Goal: Task Accomplishment & Management: Complete application form

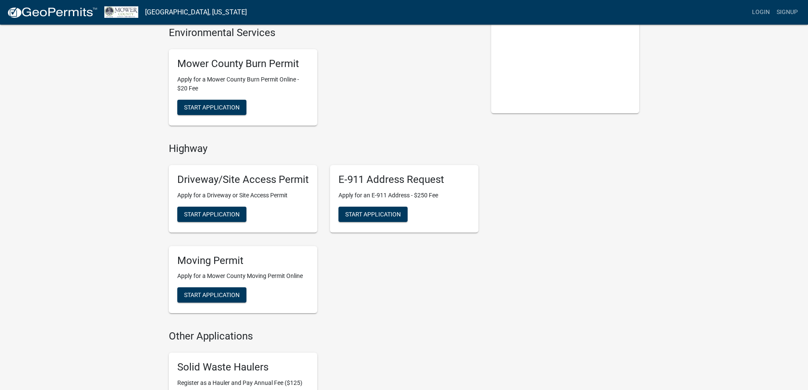
scroll to position [170, 0]
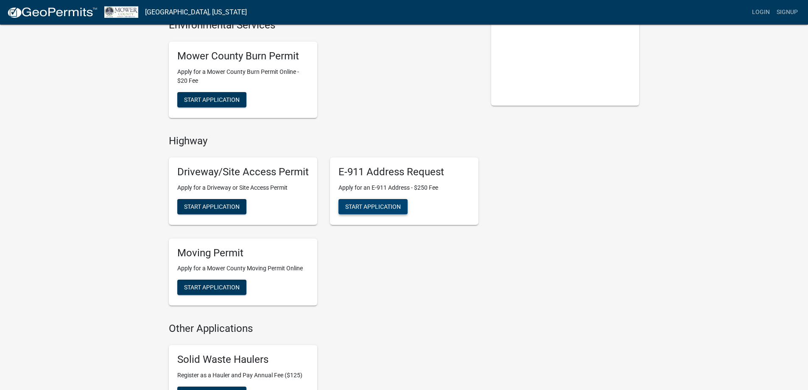
click at [373, 203] on span "Start Application" at bounding box center [373, 206] width 56 height 7
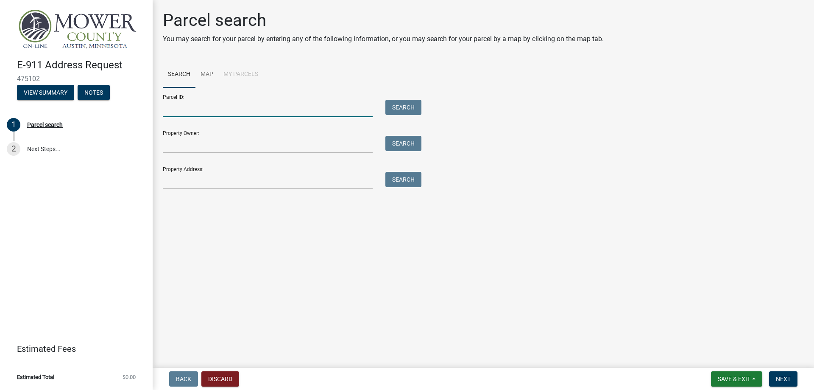
click at [229, 102] on input "Parcel ID:" at bounding box center [268, 108] width 210 height 17
paste input "09.026.0010"
click at [163, 111] on input "09.026.0010" at bounding box center [268, 108] width 210 height 17
type input "09.026.0010"
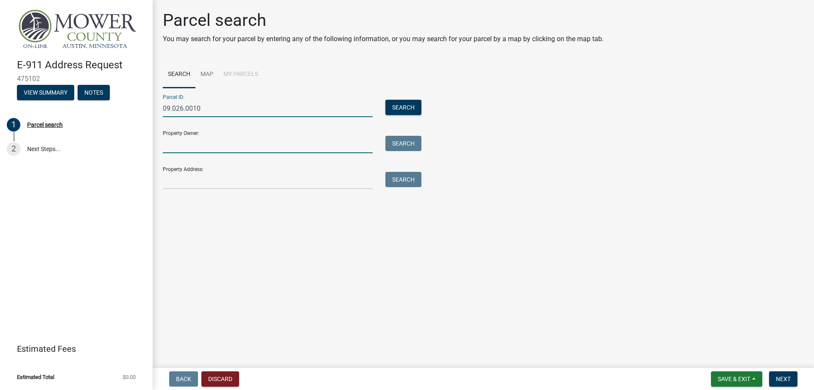
click at [217, 147] on input "Property Owner:" at bounding box center [268, 144] width 210 height 17
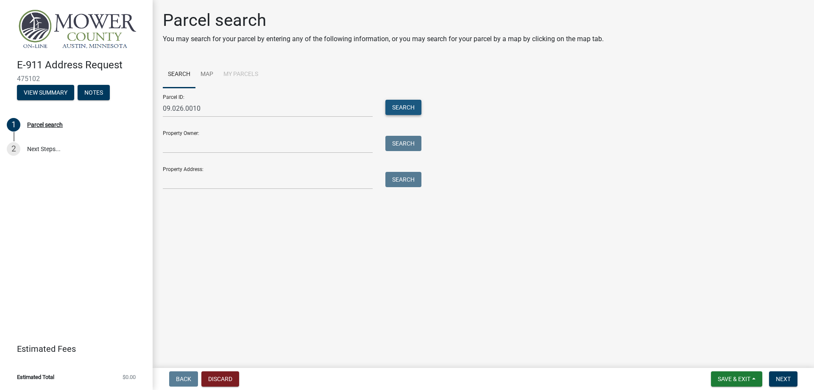
click at [403, 109] on button "Search" at bounding box center [403, 107] width 36 height 15
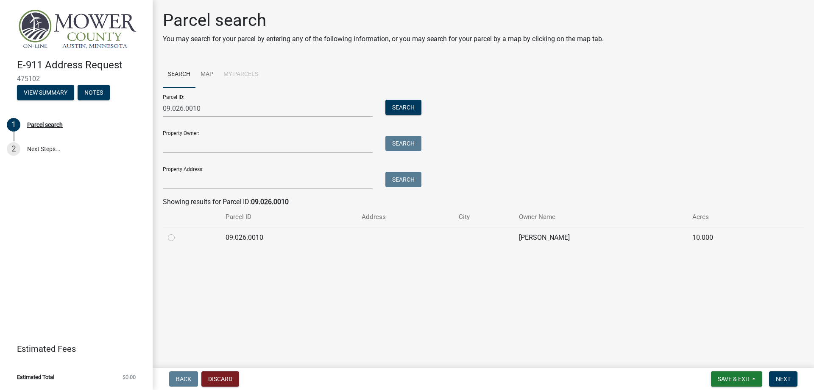
click at [248, 236] on td "09.026.0010" at bounding box center [288, 237] width 136 height 21
click at [166, 238] on td at bounding box center [192, 237] width 58 height 21
click at [178, 232] on label at bounding box center [178, 232] width 0 height 0
click at [178, 238] on input "radio" at bounding box center [181, 235] width 6 height 6
radio input "true"
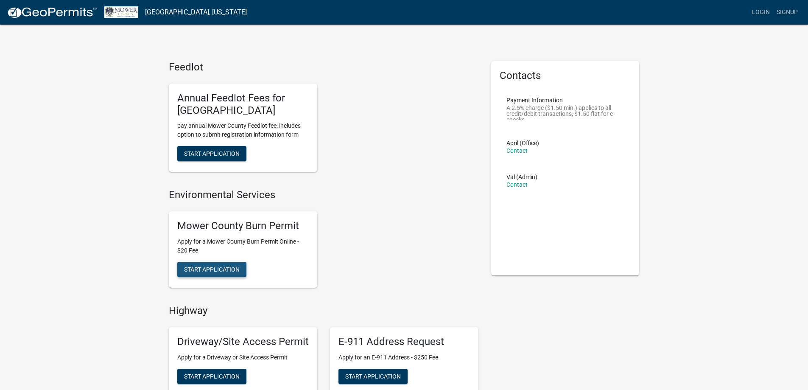
click at [236, 267] on span "Start Application" at bounding box center [212, 268] width 56 height 7
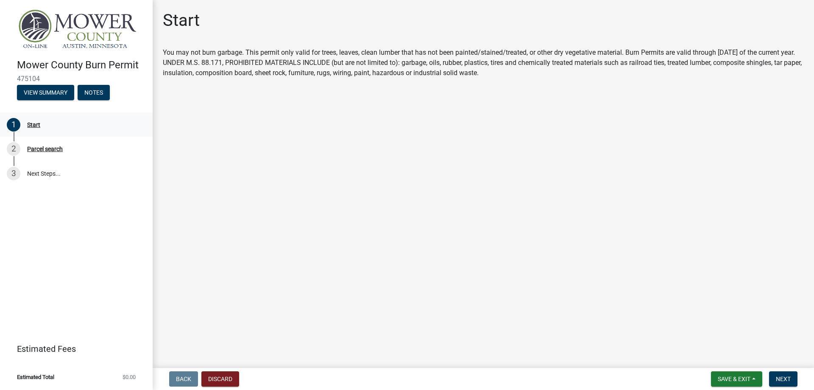
click at [33, 120] on div "1 Start" at bounding box center [73, 125] width 132 height 14
click at [776, 379] on span "Next" at bounding box center [783, 378] width 15 height 7
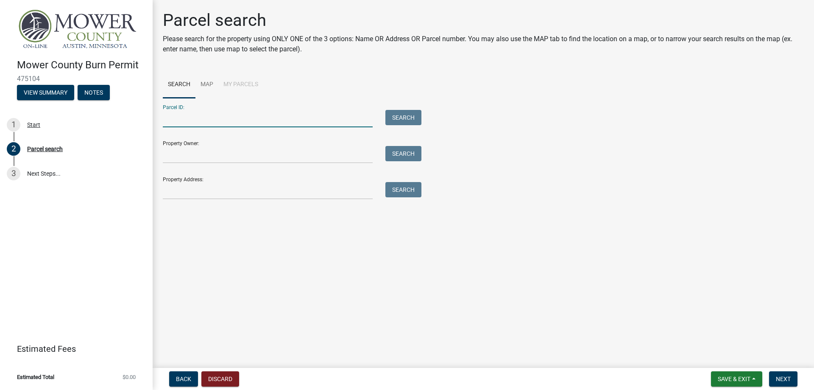
paste input "09.026.0010"
type input "09.026.0010"
click at [403, 116] on button "Search" at bounding box center [403, 117] width 36 height 15
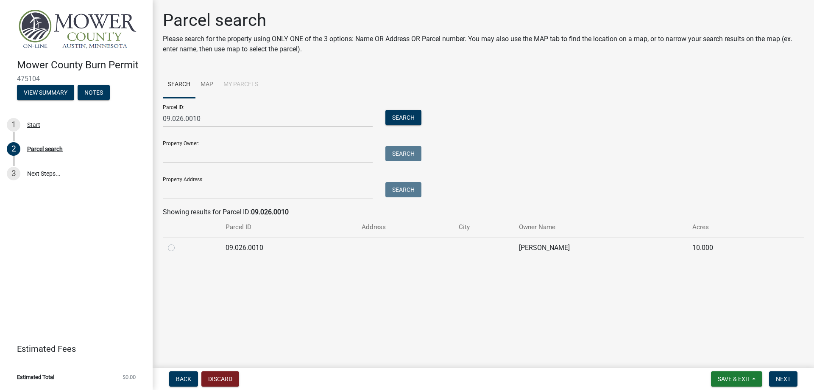
click at [178, 243] on label at bounding box center [178, 243] width 0 height 0
click at [178, 245] on input "radio" at bounding box center [181, 246] width 6 height 6
radio input "true"
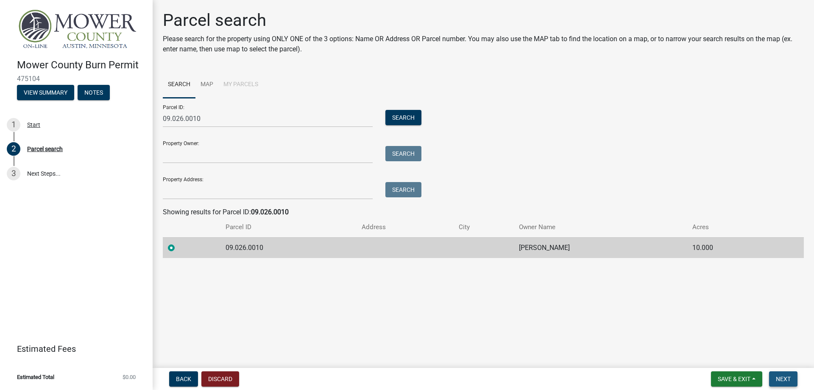
click at [783, 380] on span "Next" at bounding box center [783, 378] width 15 height 7
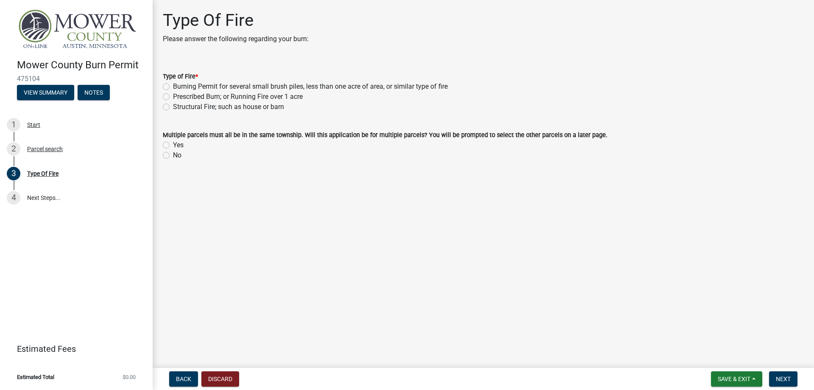
click at [173, 84] on label "Burning Permit for several small brush piles, less than one acre of area, or si…" at bounding box center [310, 86] width 275 height 10
click at [173, 84] on input "Burning Permit for several small brush piles, less than one acre of area, or si…" at bounding box center [176, 84] width 6 height 6
radio input "true"
click at [173, 154] on label "No" at bounding box center [177, 155] width 8 height 10
click at [173, 154] on input "No" at bounding box center [176, 153] width 6 height 6
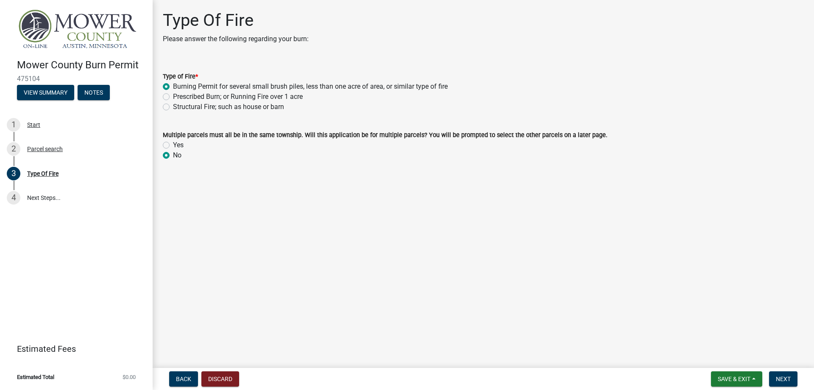
radio input "true"
click at [792, 379] on button "Next" at bounding box center [783, 378] width 28 height 15
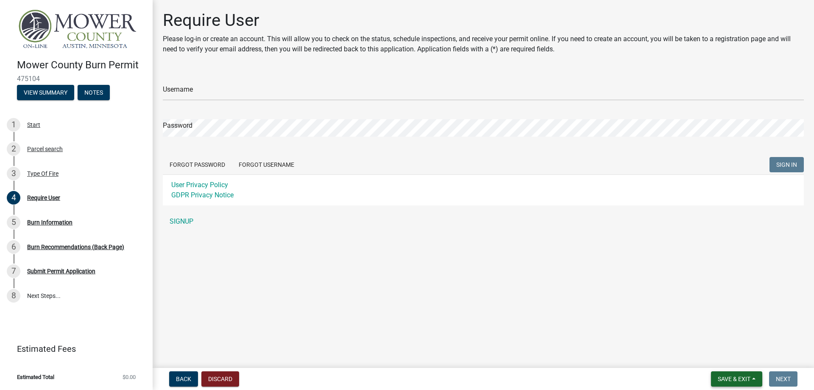
click at [735, 379] on span "Save & Exit" at bounding box center [734, 378] width 33 height 7
click at [492, 296] on main "Require User Please log-in or create an account. This will allow you to check o…" at bounding box center [483, 182] width 661 height 364
click at [181, 222] on link "SIGNUP" at bounding box center [483, 221] width 641 height 17
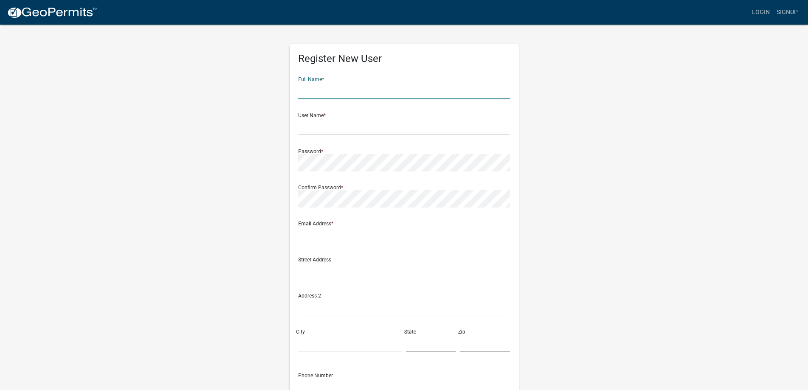
click at [359, 91] on input "text" at bounding box center [404, 90] width 212 height 17
type input "[PERSON_NAME]"
type input "[EMAIL_ADDRESS][DOMAIN_NAME]"
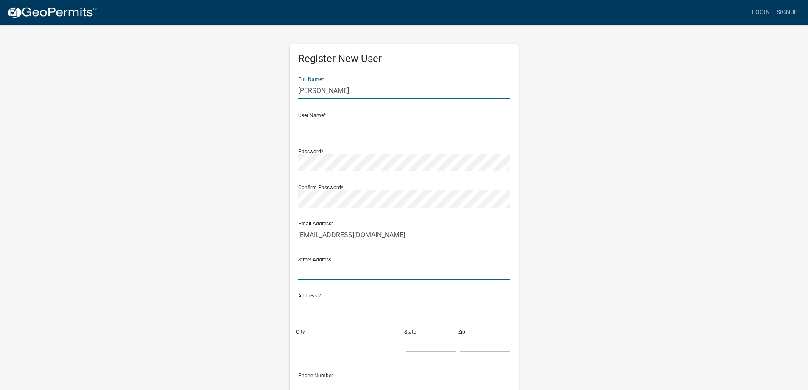
type input "[STREET_ADDRESS]"
type input "Le [PERSON_NAME]"
type input "MN"
type input "55951-6750"
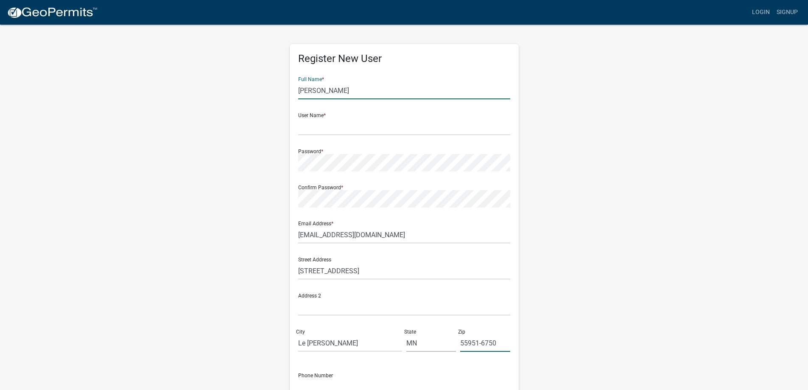
type input "5076966191"
click at [357, 128] on input "text" at bounding box center [404, 126] width 212 height 17
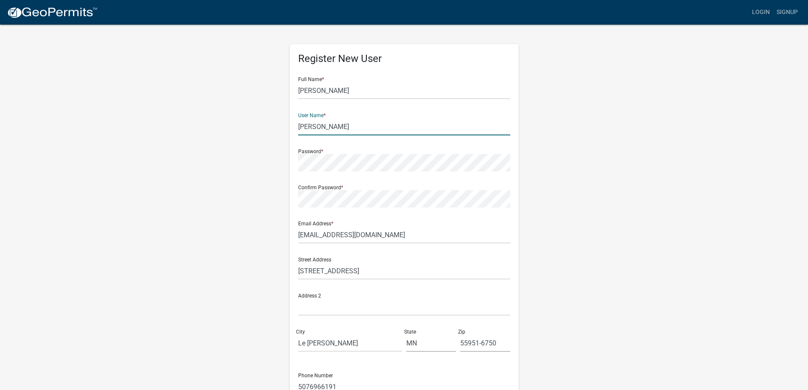
type input "[PERSON_NAME]"
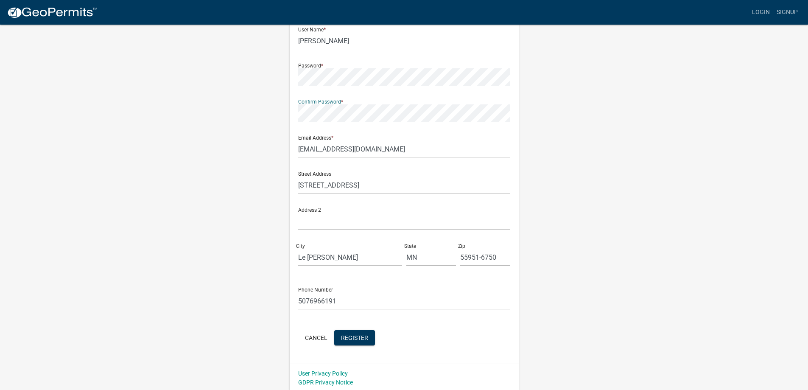
scroll to position [88, 0]
click at [356, 337] on span "Register" at bounding box center [354, 335] width 27 height 7
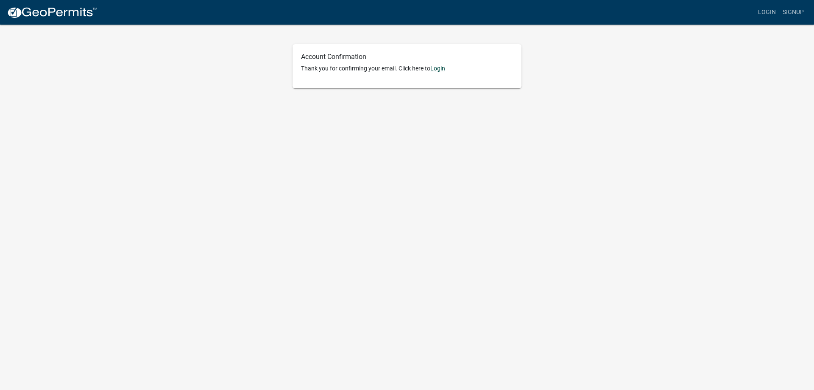
click at [438, 70] on link "Login" at bounding box center [437, 68] width 15 height 7
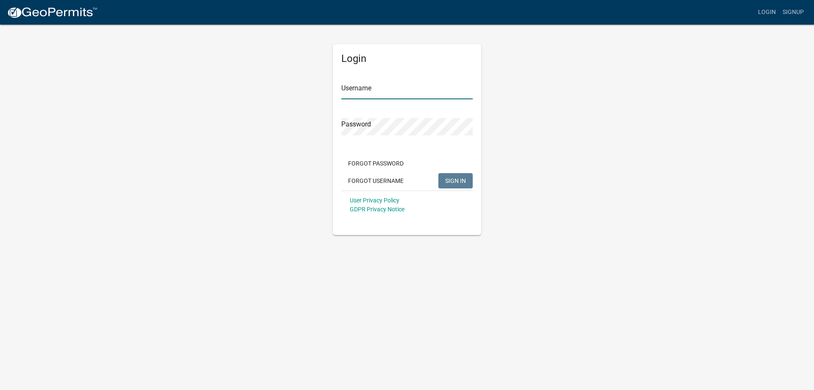
type input "[PERSON_NAME]"
click at [396, 90] on input "[PERSON_NAME]" at bounding box center [406, 90] width 131 height 17
click at [452, 181] on span "SIGN IN" at bounding box center [455, 180] width 21 height 7
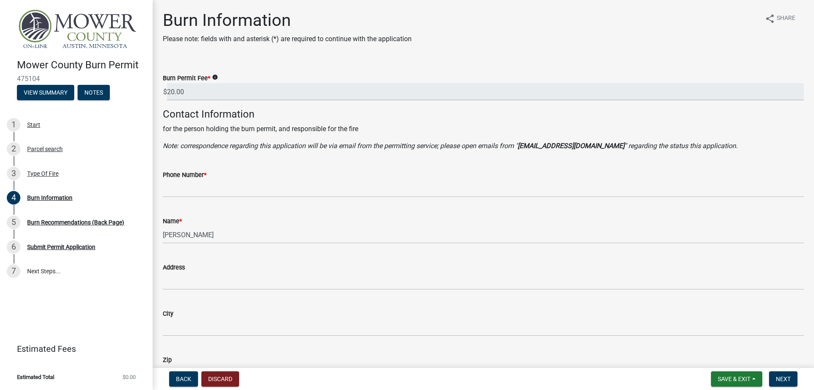
scroll to position [42, 0]
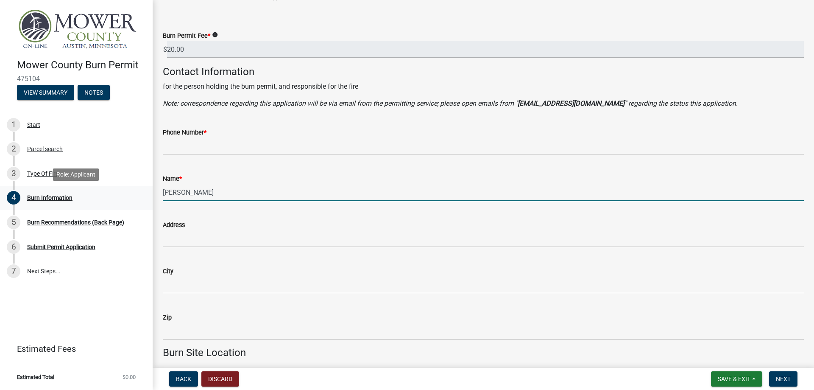
drag, startPoint x: 225, startPoint y: 192, endPoint x: 131, endPoint y: 193, distance: 93.7
click at [131, 193] on div "Mower County Burn Permit 475104 View Summary Notes 1 Start 2 Parcel search 3 Ty…" at bounding box center [407, 195] width 814 height 390
type input "[PERSON_NAME]"
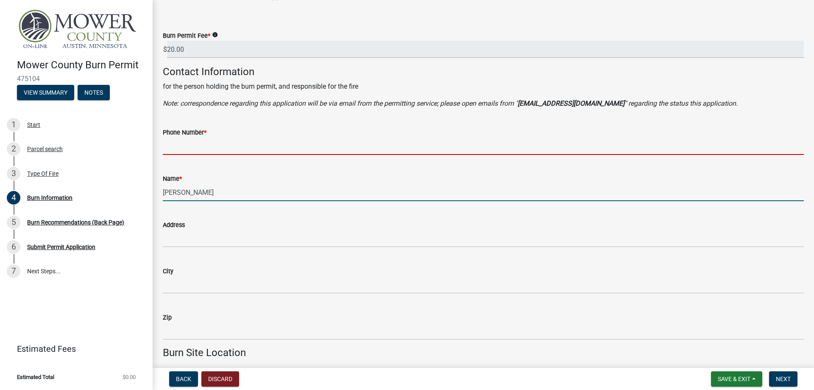
type input "5076966191"
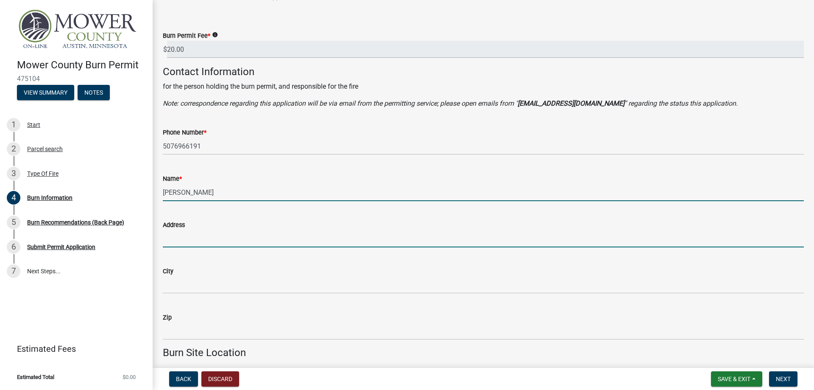
type input "[STREET_ADDRESS]"
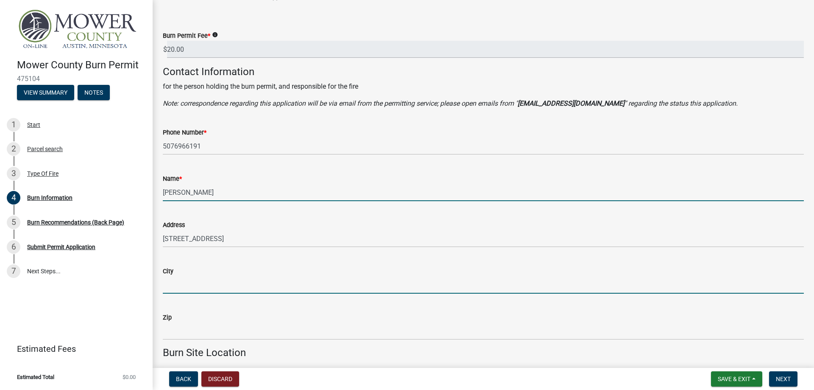
type input "Le [PERSON_NAME]"
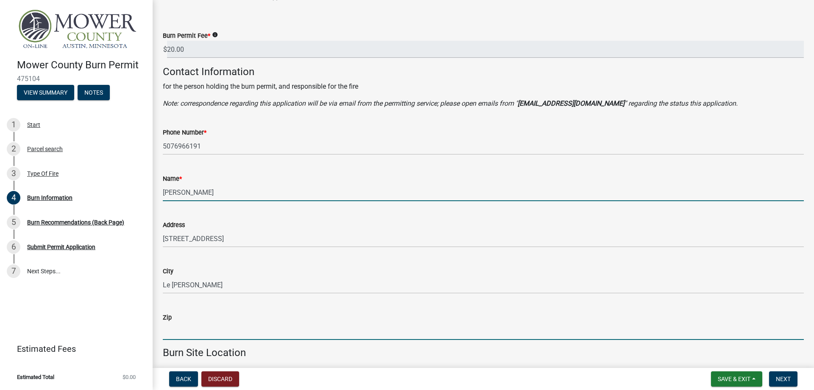
type input "55951-6750"
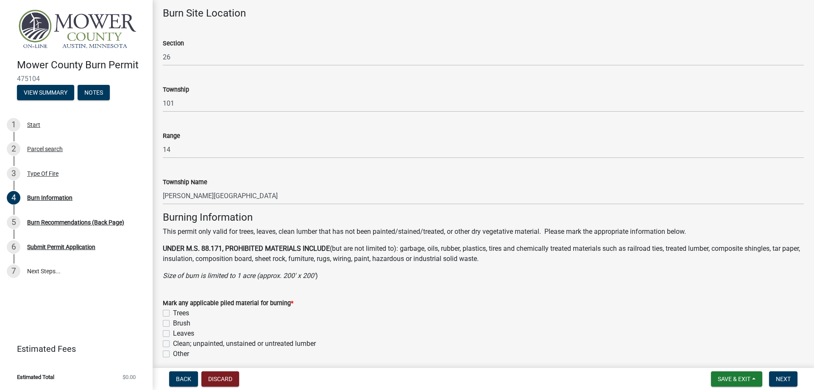
scroll to position [424, 0]
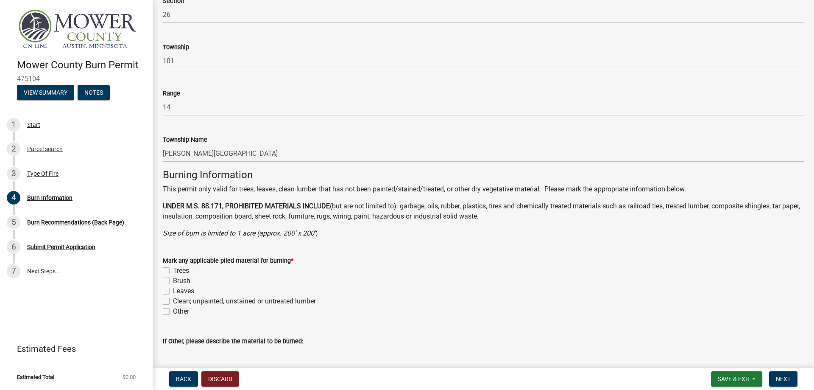
click at [173, 273] on label "Trees" at bounding box center [181, 270] width 16 height 10
click at [173, 271] on input "Trees" at bounding box center [176, 268] width 6 height 6
checkbox input "true"
checkbox input "false"
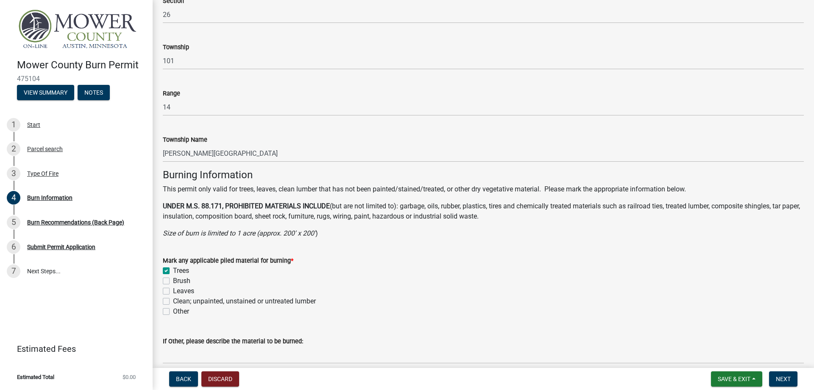
checkbox input "false"
click at [173, 284] on label "Brush" at bounding box center [181, 281] width 17 height 10
click at [173, 281] on input "Brush" at bounding box center [176, 279] width 6 height 6
checkbox input "true"
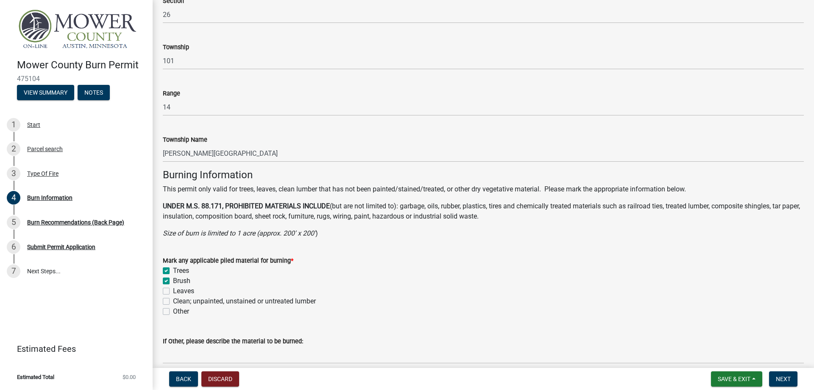
checkbox input "true"
checkbox input "false"
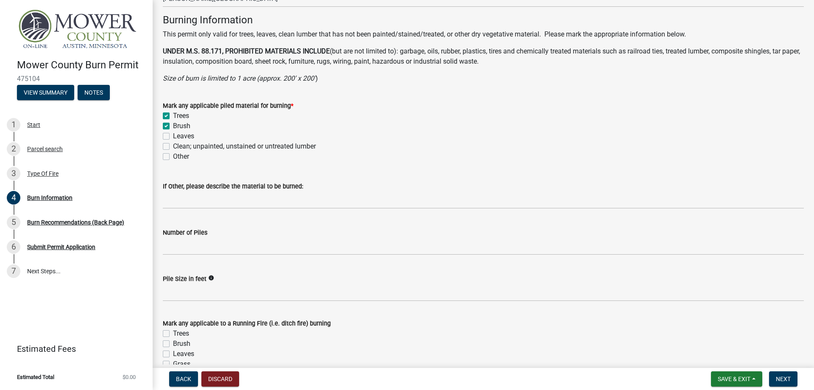
scroll to position [594, 0]
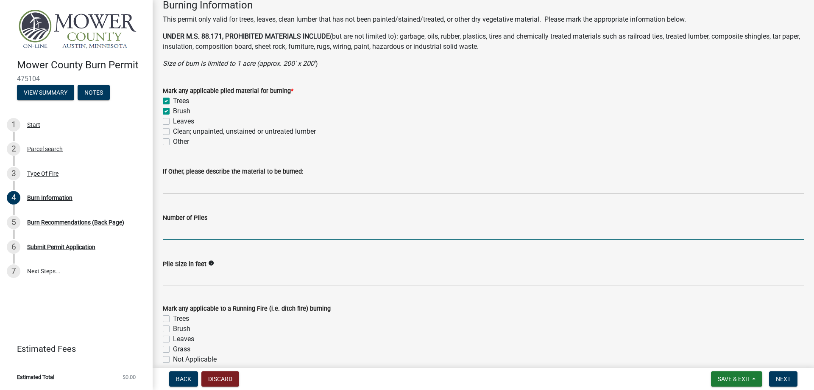
click at [239, 231] on input "Number of Piles" at bounding box center [483, 231] width 641 height 17
type input "1"
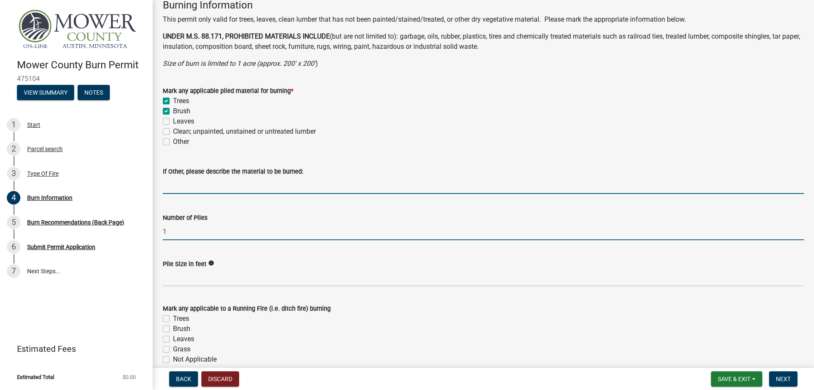
click at [260, 187] on input "If Other, please describe the material to be burned:" at bounding box center [483, 184] width 641 height 17
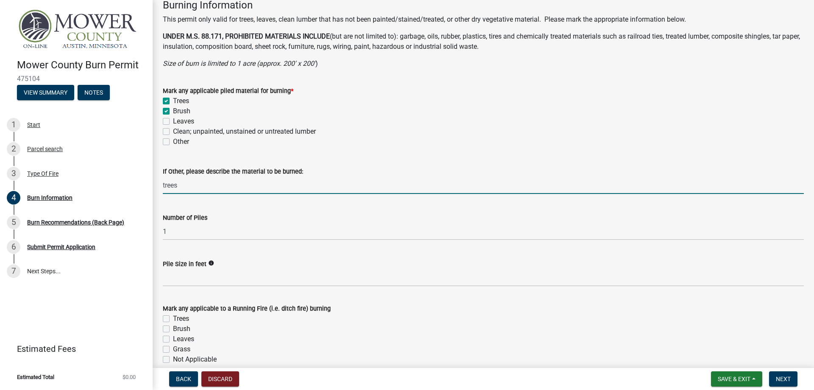
type input "trees"
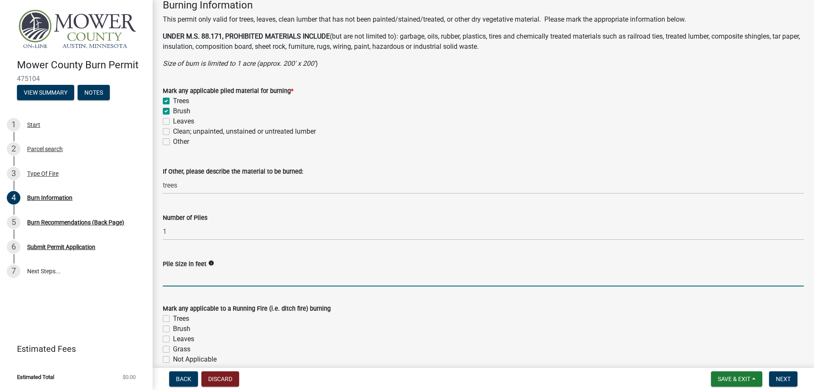
click at [215, 279] on input "Pile Size in feet" at bounding box center [483, 277] width 641 height 17
click at [208, 262] on icon "info" at bounding box center [211, 263] width 6 height 6
click at [207, 277] on input "Pile Size in feet" at bounding box center [483, 277] width 641 height 17
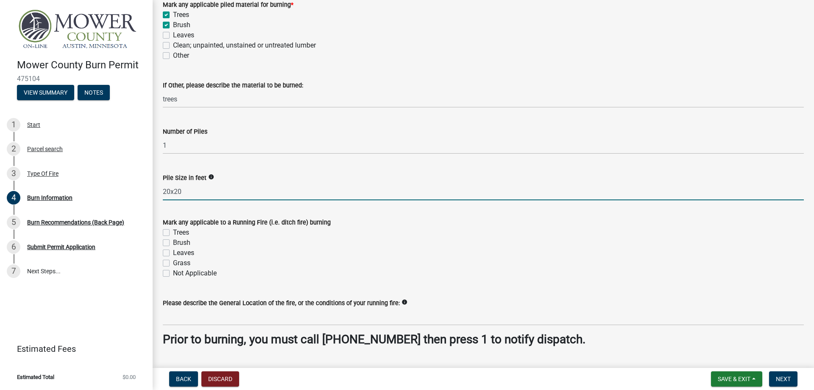
scroll to position [702, 0]
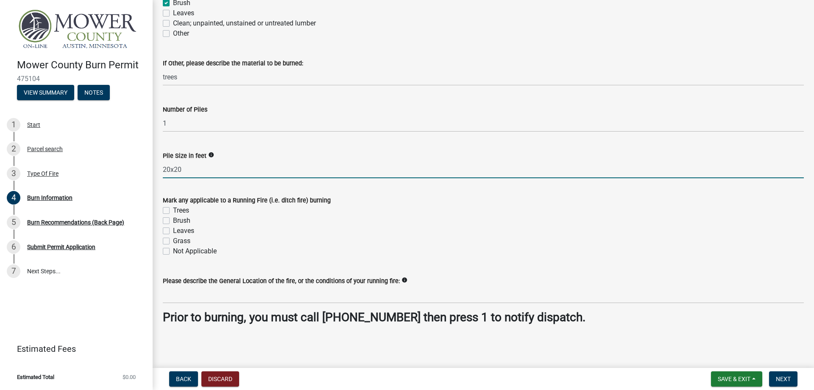
type input "20x20"
click at [173, 212] on label "Trees" at bounding box center [181, 210] width 16 height 10
click at [173, 211] on input "Trees" at bounding box center [176, 208] width 6 height 6
checkbox input "true"
checkbox input "false"
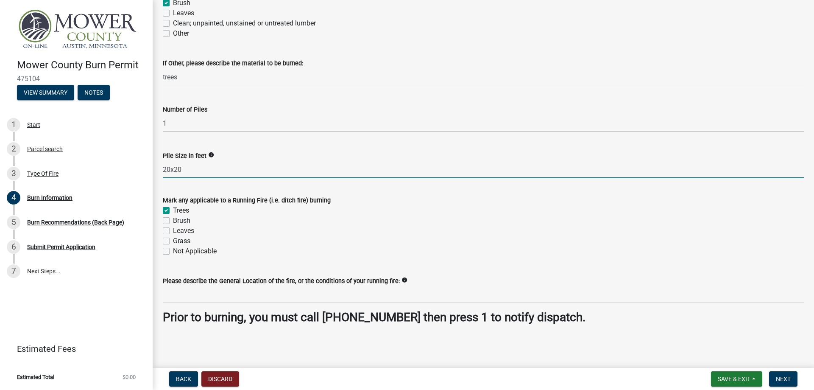
checkbox input "false"
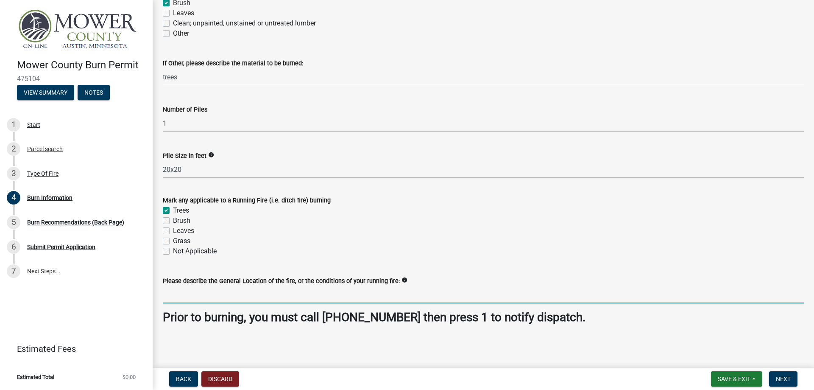
click at [257, 298] on input "Please describe the General Location of the fire, or the conditions of your run…" at bounding box center [483, 294] width 641 height 17
type input "center of property"
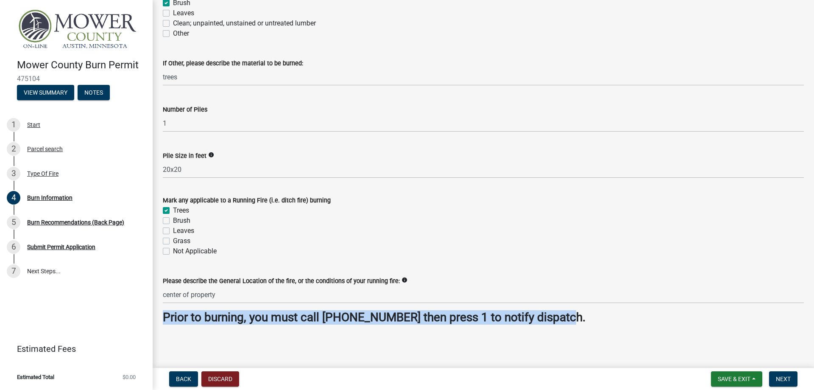
drag, startPoint x: 165, startPoint y: 317, endPoint x: 589, endPoint y: 356, distance: 426.3
click at [589, 356] on main "Burn Information Please note: fields with and asterisk (*) are required to cont…" at bounding box center [483, 182] width 661 height 364
copy strong "Prior to burning, you must call 507-437-9400 then press 1 to notify dispatch."
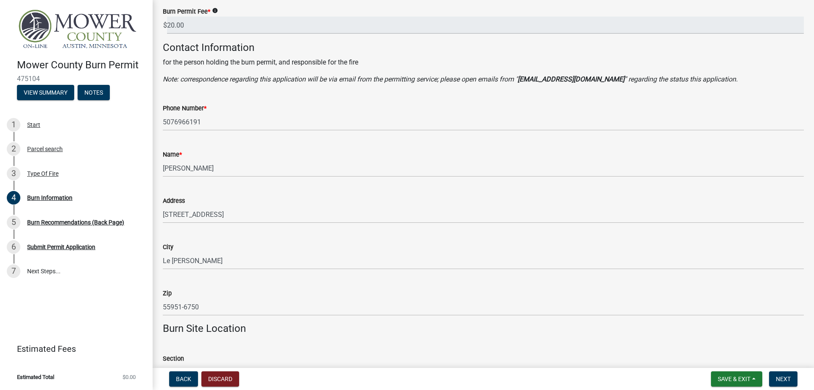
scroll to position [278, 0]
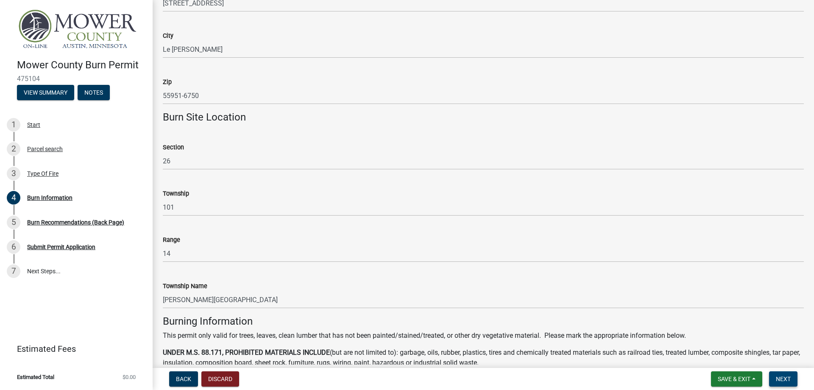
click at [783, 379] on span "Next" at bounding box center [783, 378] width 15 height 7
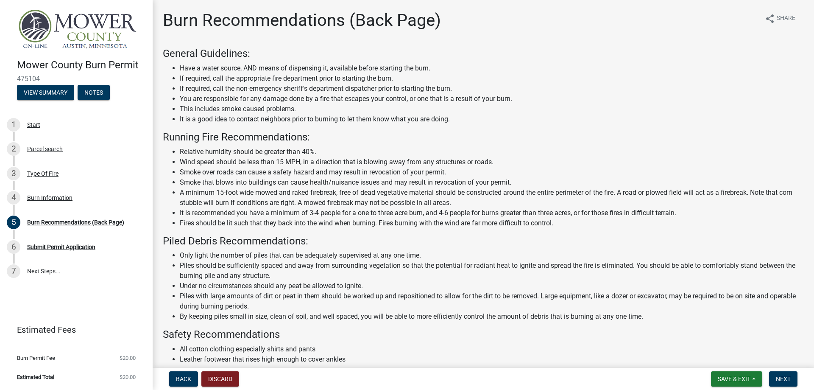
scroll to position [70, 0]
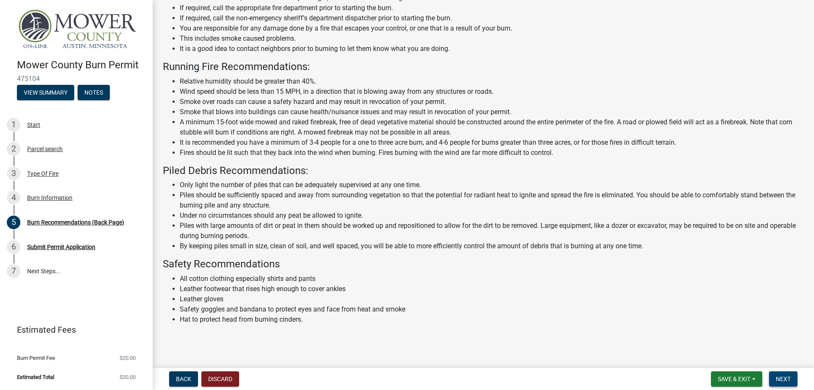
click at [788, 378] on span "Next" at bounding box center [783, 378] width 15 height 7
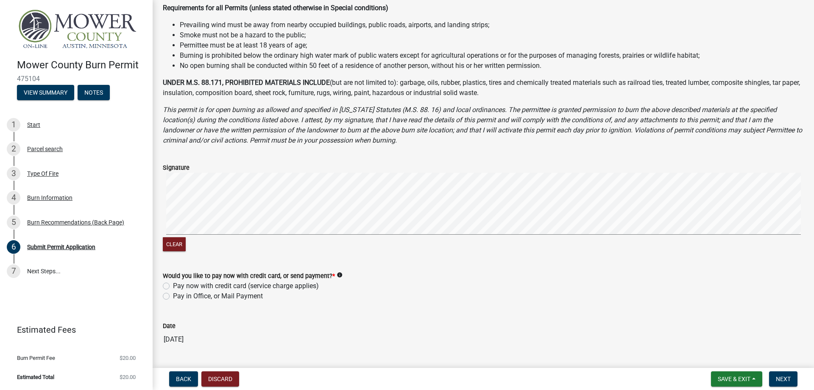
scroll to position [212, 0]
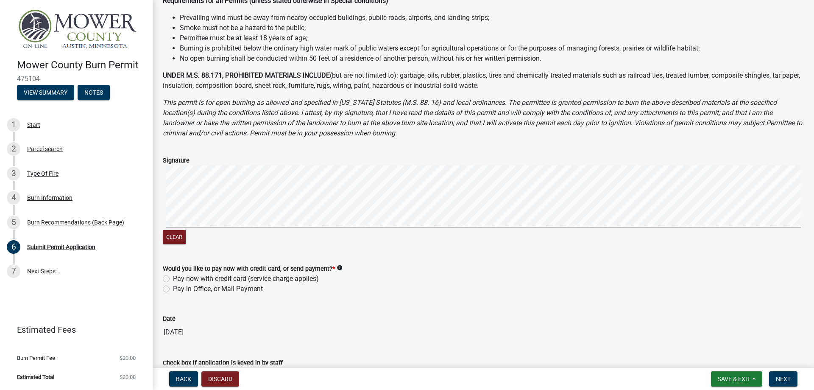
click at [379, 228] on signature-pad at bounding box center [483, 197] width 641 height 64
click at [392, 238] on div "Clear" at bounding box center [483, 205] width 641 height 81
click at [173, 280] on label "Pay now with credit card (service charge applies)" at bounding box center [246, 278] width 146 height 10
click at [173, 279] on input "Pay now with credit card (service charge applies)" at bounding box center [176, 276] width 6 height 6
radio input "true"
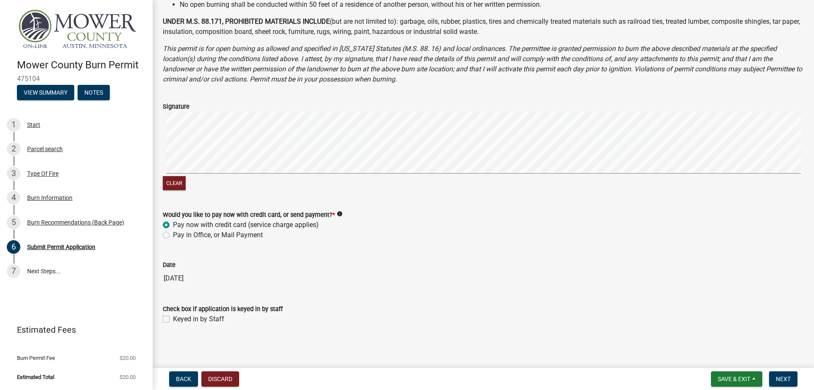
scroll to position [266, 0]
click at [790, 377] on span "Next" at bounding box center [783, 378] width 15 height 7
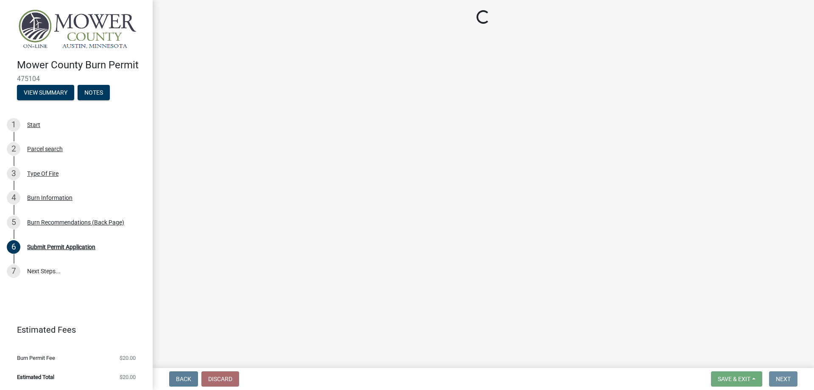
scroll to position [0, 0]
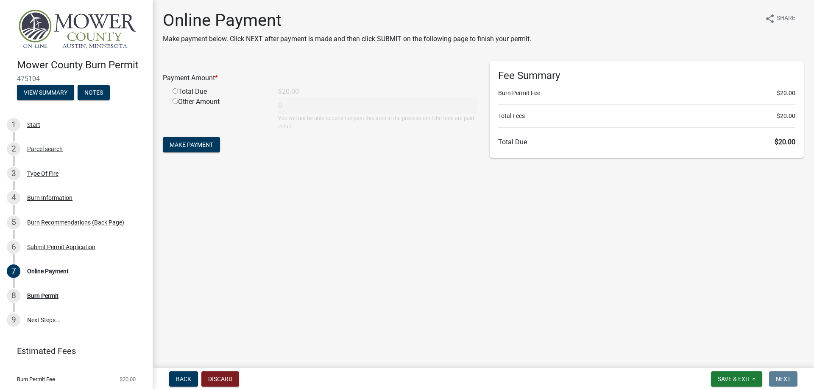
click at [175, 89] on input "radio" at bounding box center [176, 91] width 6 height 6
radio input "true"
type input "20"
click at [198, 144] on span "Make Payment" at bounding box center [192, 144] width 44 height 7
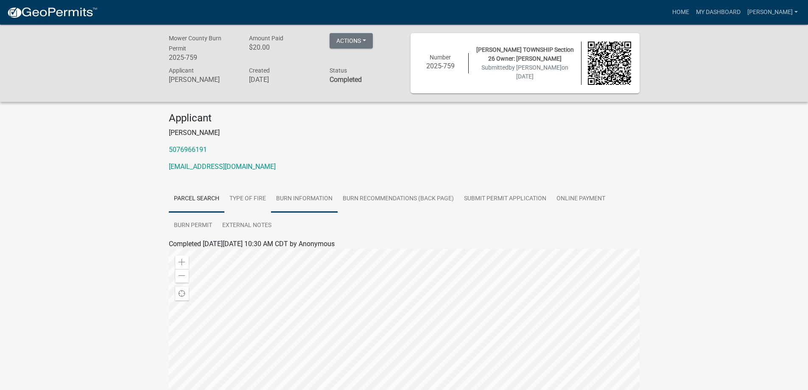
click at [321, 199] on link "Burn Information" at bounding box center [304, 198] width 67 height 27
